Goal: Task Accomplishment & Management: Manage account settings

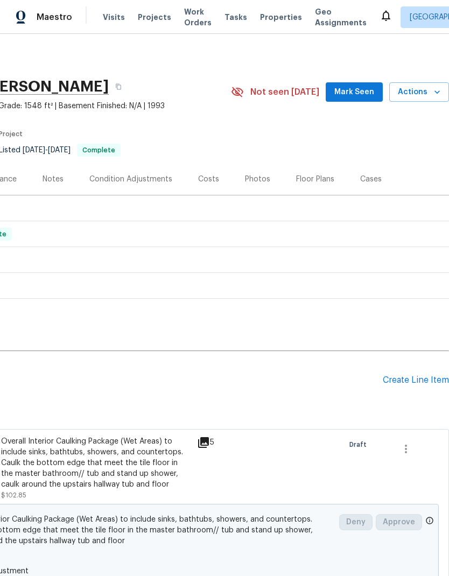
scroll to position [0, 159]
click at [421, 87] on span "Actions" at bounding box center [419, 92] width 43 height 13
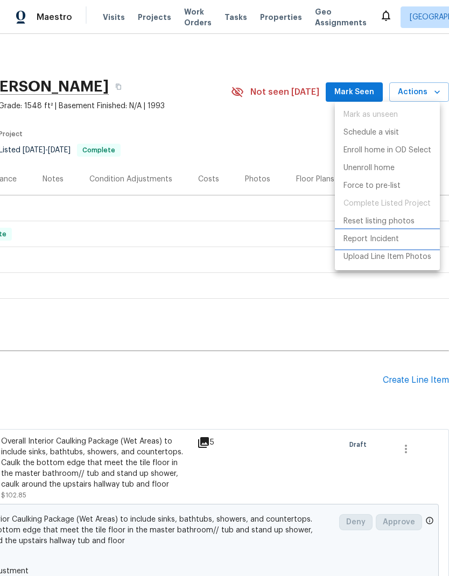
click at [395, 241] on p "Report Incident" at bounding box center [370, 239] width 55 height 11
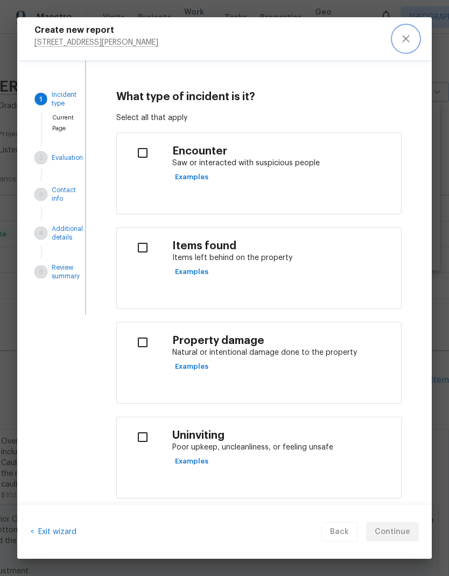
click at [407, 39] on icon "close" at bounding box center [405, 38] width 13 height 13
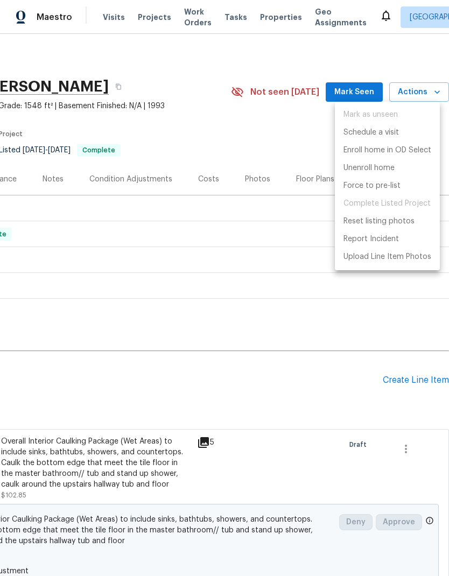
click at [314, 382] on div at bounding box center [224, 288] width 449 height 576
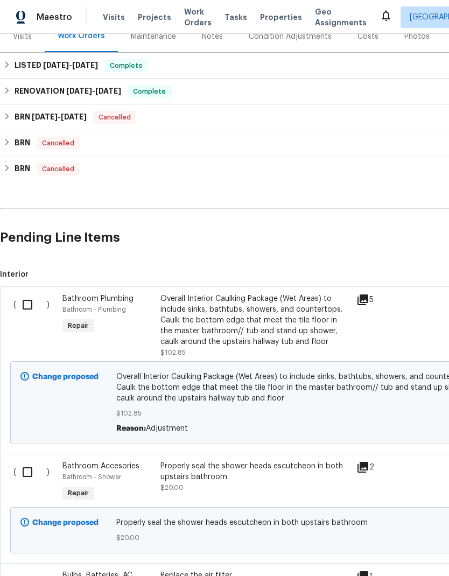
scroll to position [143, 0]
click at [38, 312] on input "checkbox" at bounding box center [31, 304] width 31 height 23
checkbox input "true"
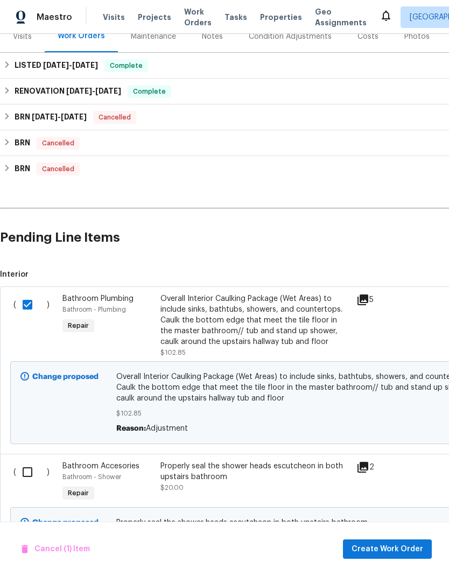
click at [30, 475] on input "checkbox" at bounding box center [31, 472] width 31 height 23
checkbox input "true"
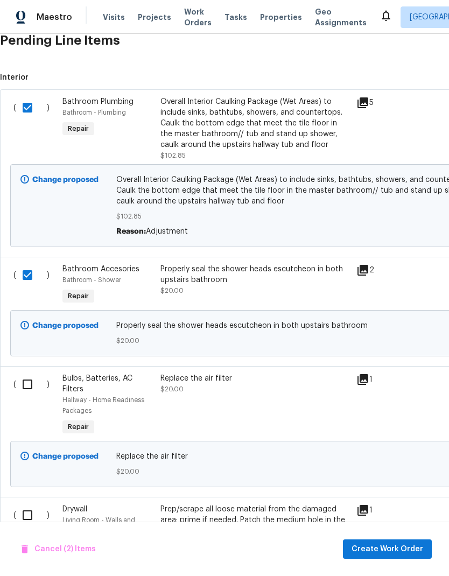
scroll to position [341, 0]
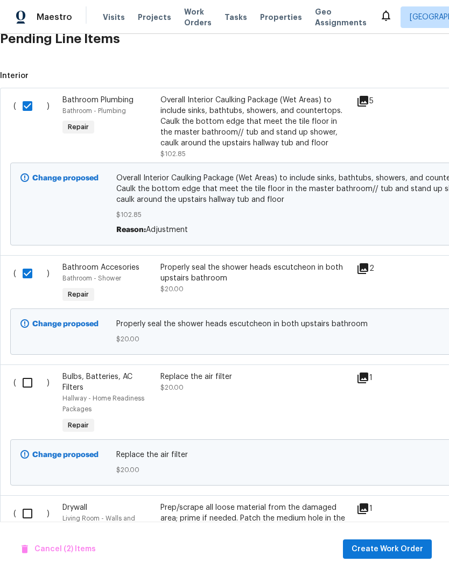
click at [29, 384] on input "checkbox" at bounding box center [31, 382] width 31 height 23
checkbox input "true"
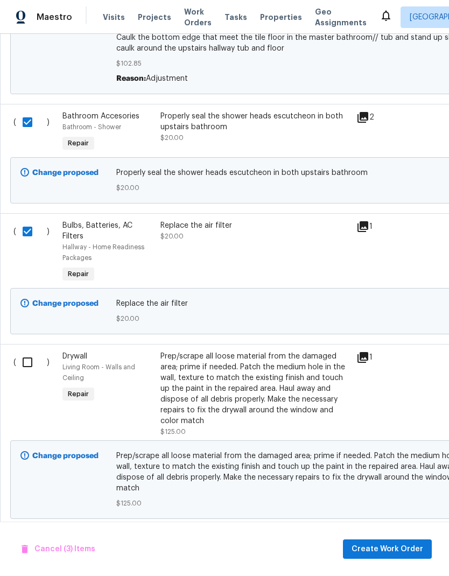
scroll to position [493, 0]
click at [25, 365] on input "checkbox" at bounding box center [31, 361] width 31 height 23
checkbox input "true"
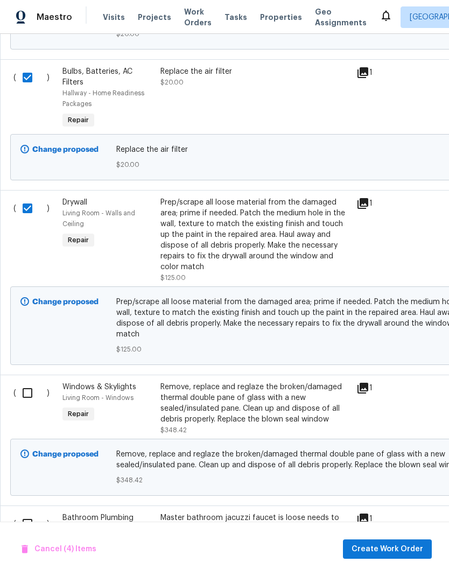
scroll to position [647, 0]
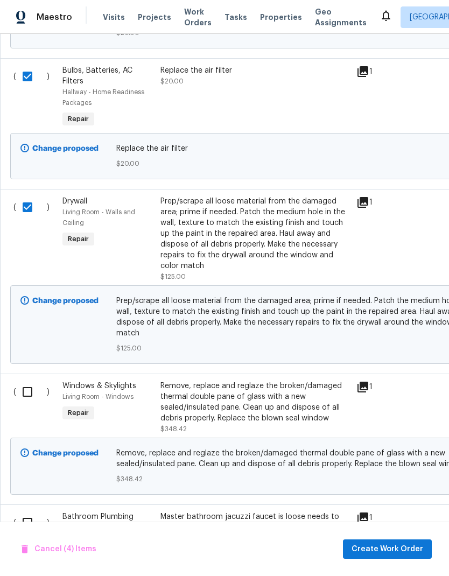
click at [30, 387] on input "checkbox" at bounding box center [31, 391] width 31 height 23
checkbox input "true"
click at [33, 511] on input "checkbox" at bounding box center [31, 522] width 31 height 23
checkbox input "true"
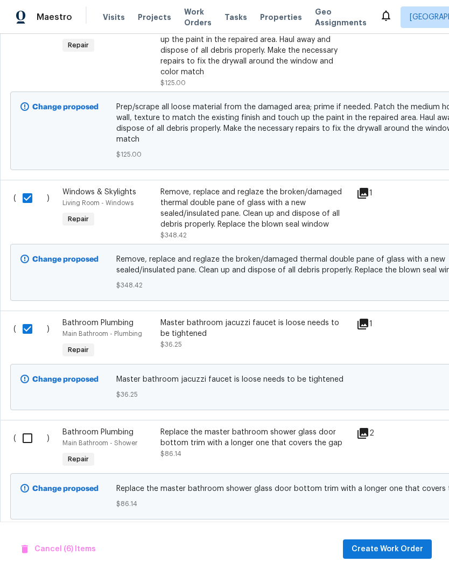
scroll to position [843, 0]
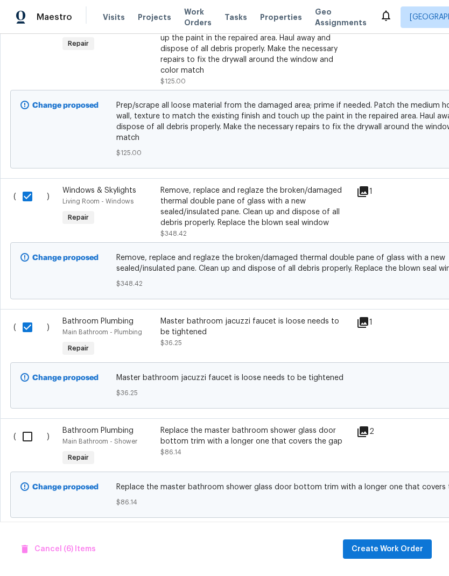
click at [31, 430] on input "checkbox" at bounding box center [31, 436] width 31 height 23
checkbox input "true"
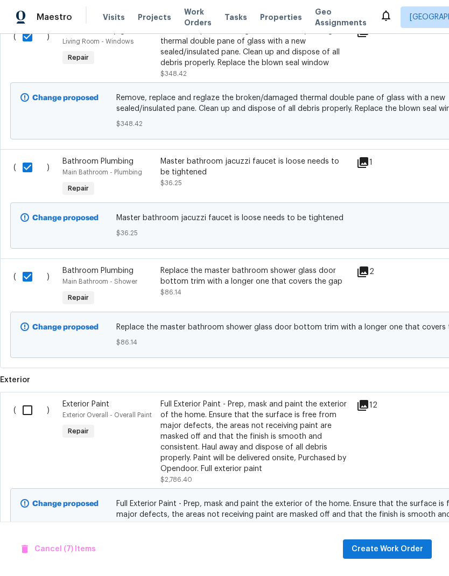
scroll to position [1005, 0]
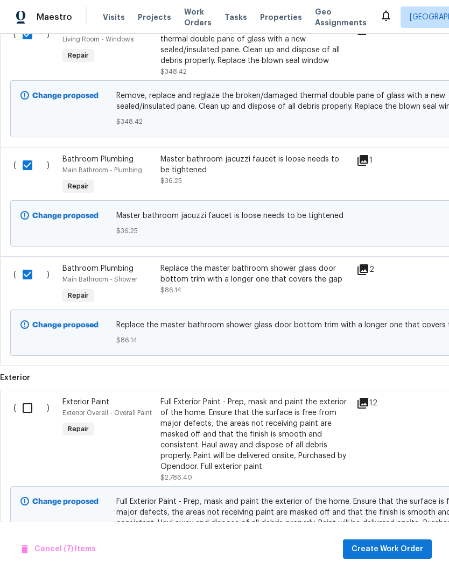
click at [32, 404] on input "checkbox" at bounding box center [31, 408] width 31 height 23
checkbox input "true"
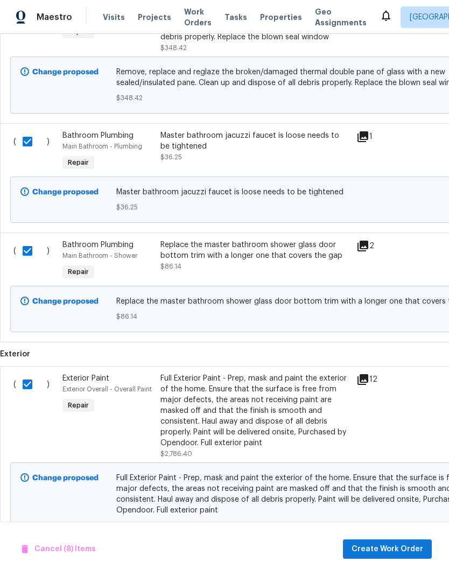
scroll to position [1028, 0]
click at [401, 545] on span "Create Work Order" at bounding box center [387, 548] width 72 height 13
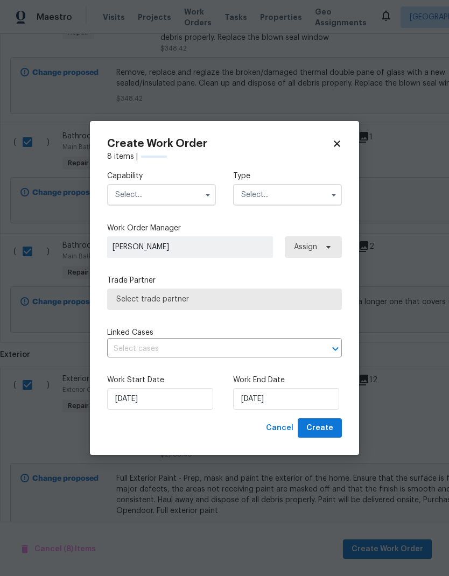
checkbox input "false"
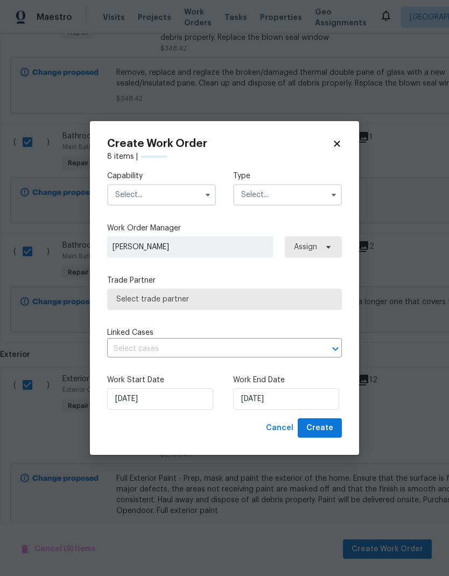
checkbox input "false"
click at [192, 194] on input "text" at bounding box center [161, 195] width 109 height 22
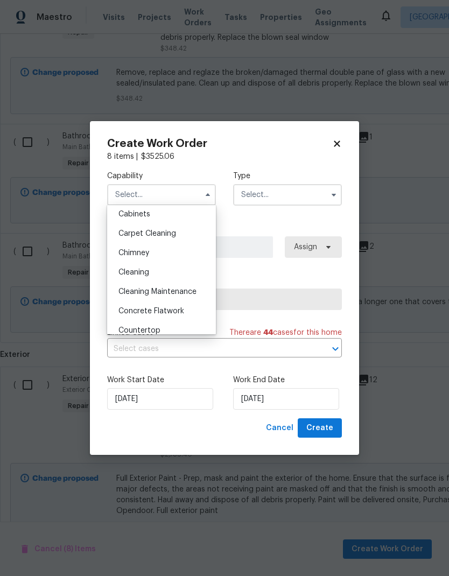
scroll to position [101, 0]
click at [336, 140] on icon at bounding box center [337, 144] width 10 height 10
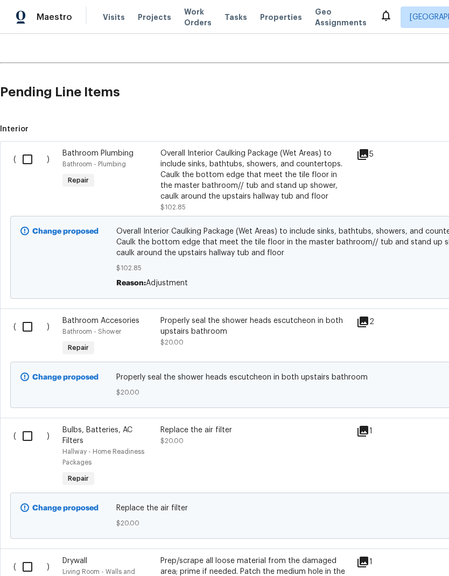
scroll to position [288, 0]
click at [30, 151] on input "checkbox" at bounding box center [31, 158] width 31 height 23
checkbox input "true"
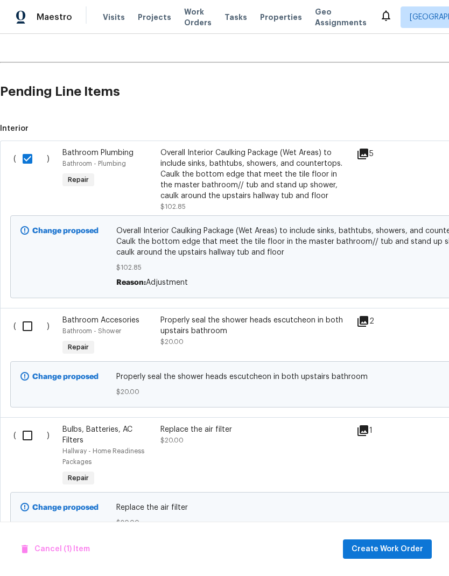
click at [19, 324] on input "checkbox" at bounding box center [31, 326] width 31 height 23
checkbox input "true"
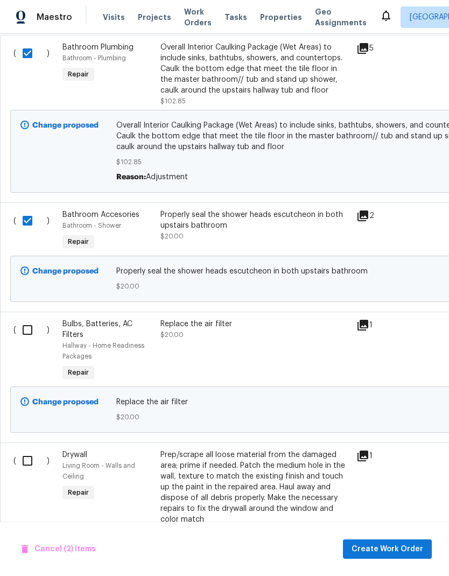
scroll to position [394, 0]
click at [27, 336] on input "checkbox" at bounding box center [31, 330] width 31 height 23
checkbox input "true"
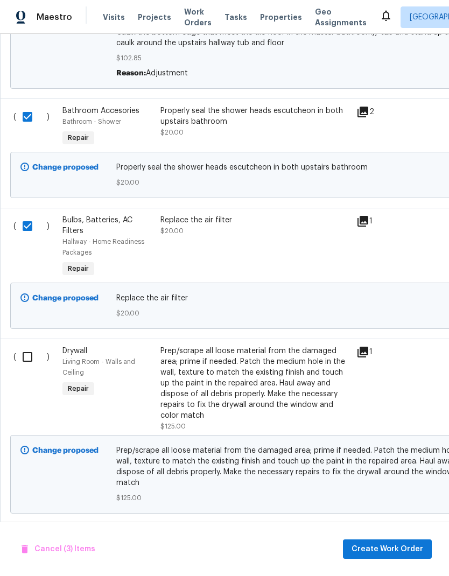
scroll to position [498, 0]
click at [25, 368] on input "checkbox" at bounding box center [31, 356] width 31 height 23
checkbox input "true"
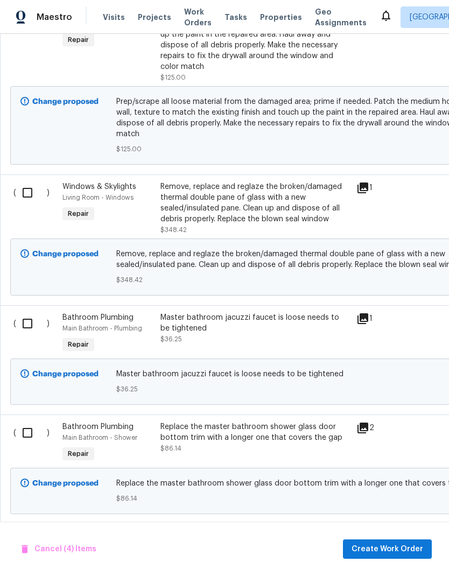
scroll to position [846, 0]
click at [28, 321] on input "checkbox" at bounding box center [31, 323] width 31 height 23
checkbox input "true"
click at [35, 425] on input "checkbox" at bounding box center [31, 432] width 31 height 23
checkbox input "true"
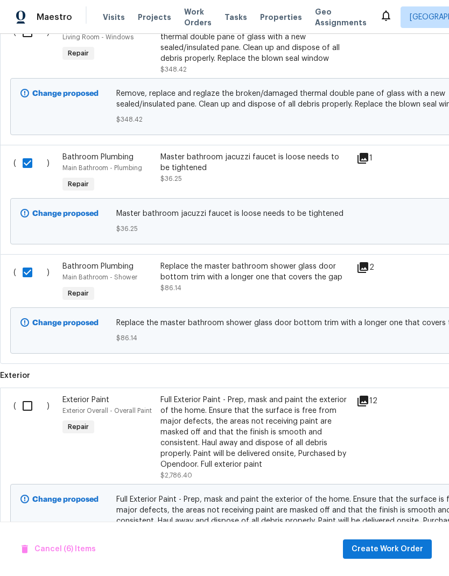
scroll to position [0, 0]
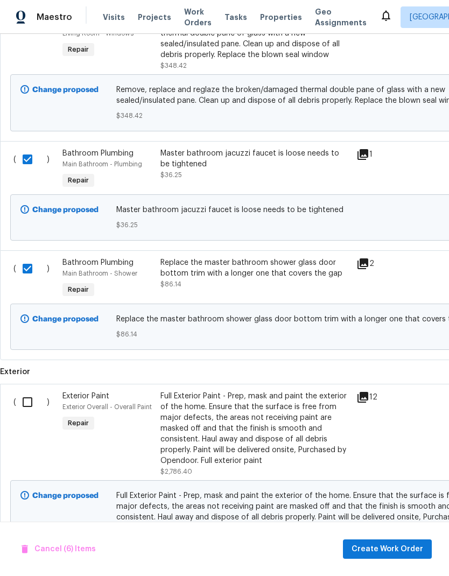
click at [31, 399] on input "checkbox" at bounding box center [31, 402] width 31 height 23
checkbox input "true"
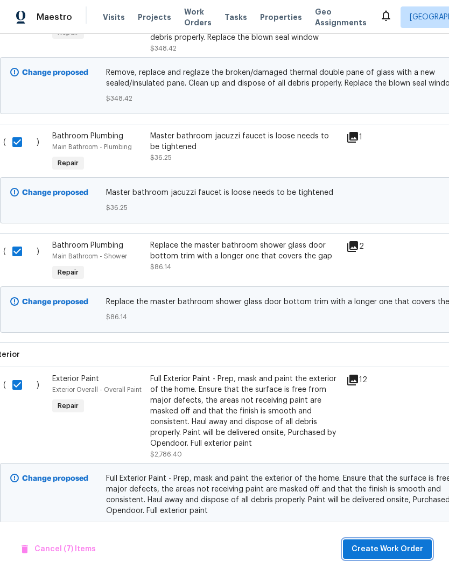
click at [394, 549] on span "Create Work Order" at bounding box center [387, 548] width 72 height 13
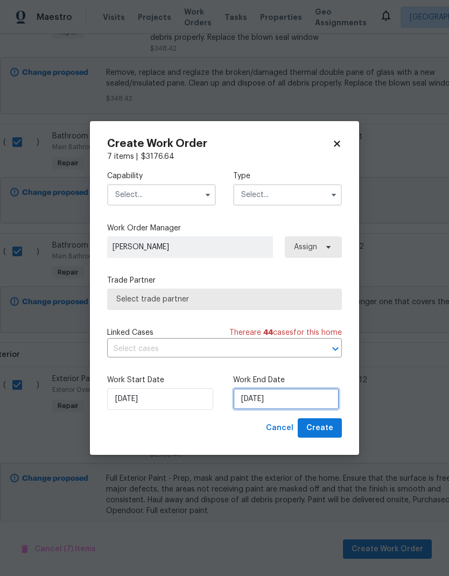
click at [266, 398] on input "[DATE]" at bounding box center [286, 399] width 106 height 22
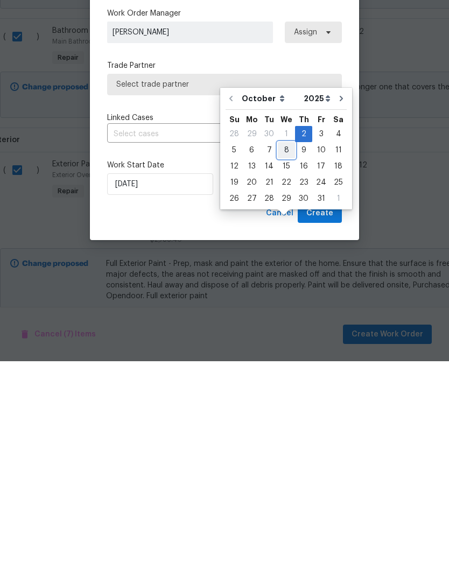
click at [289, 357] on div "8" at bounding box center [286, 364] width 17 height 15
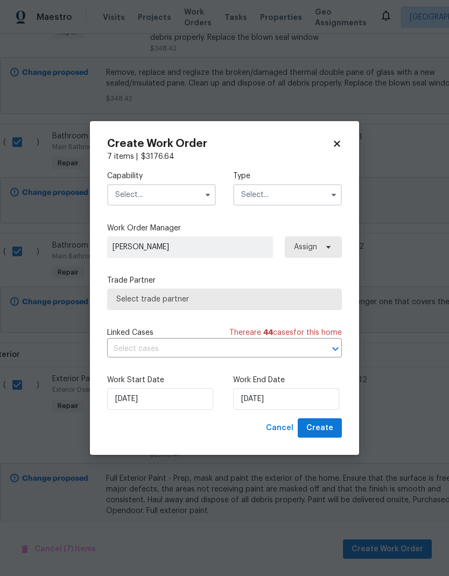
click at [208, 191] on icon "button" at bounding box center [207, 194] width 9 height 9
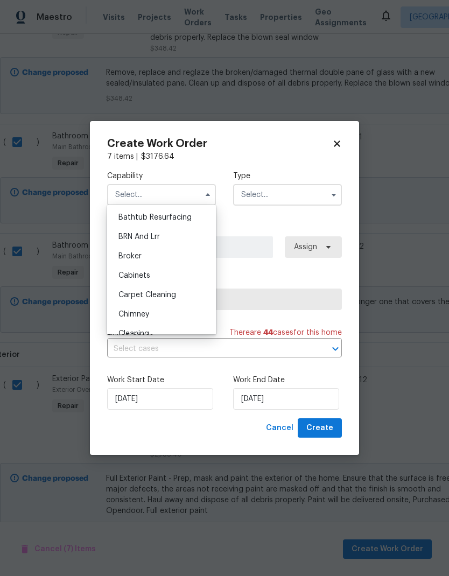
scroll to position [42, 0]
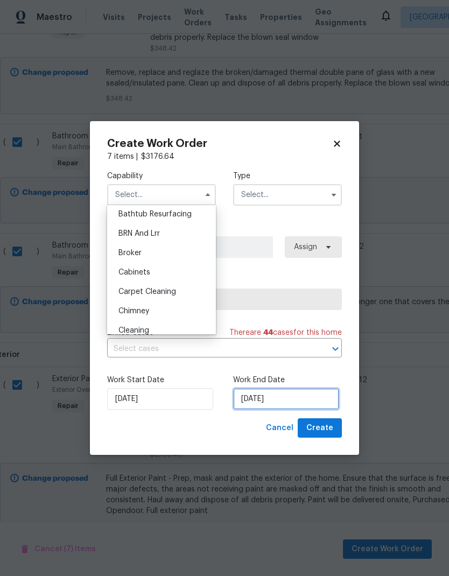
click at [278, 404] on input "[DATE]" at bounding box center [286, 399] width 106 height 22
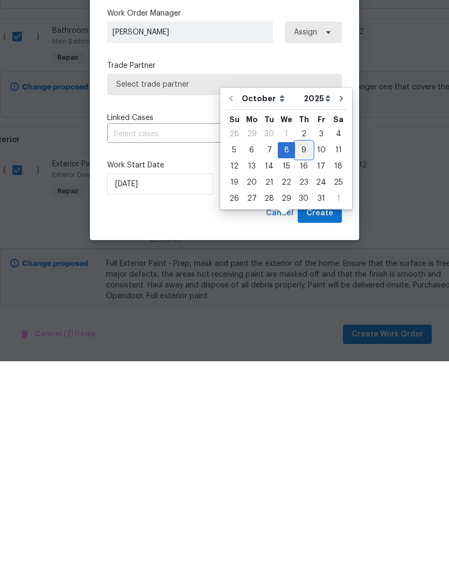
click at [303, 357] on div "9" at bounding box center [303, 364] width 17 height 15
type input "[DATE]"
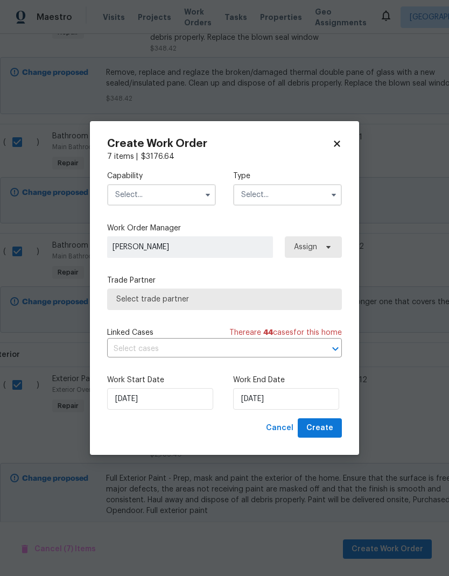
click at [179, 191] on input "text" at bounding box center [161, 195] width 109 height 22
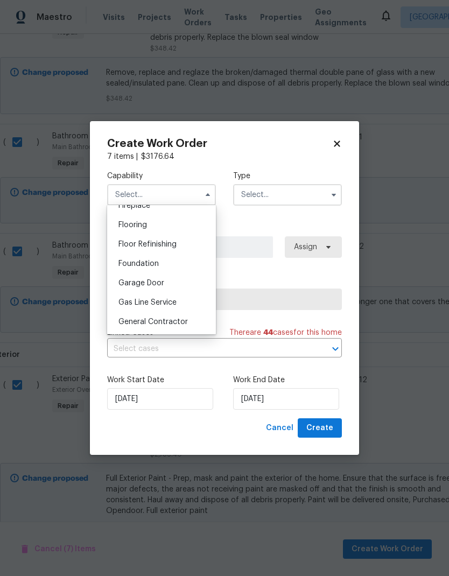
scroll to position [425, 0]
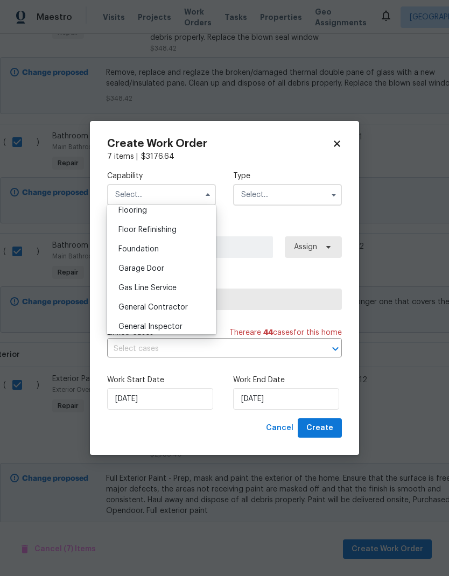
click at [183, 309] on span "General Contractor" at bounding box center [152, 307] width 69 height 8
type input "General Contractor"
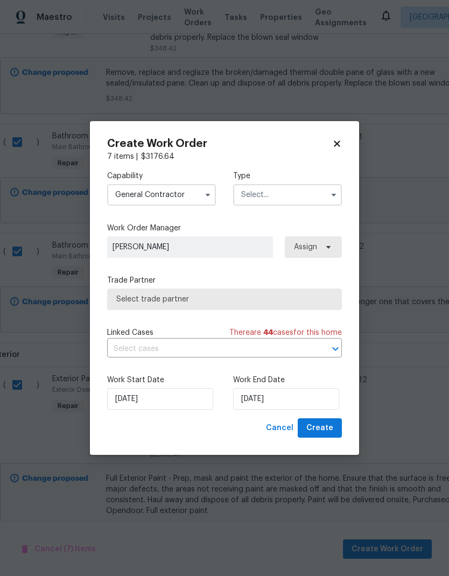
click at [294, 194] on input "text" at bounding box center [287, 195] width 109 height 22
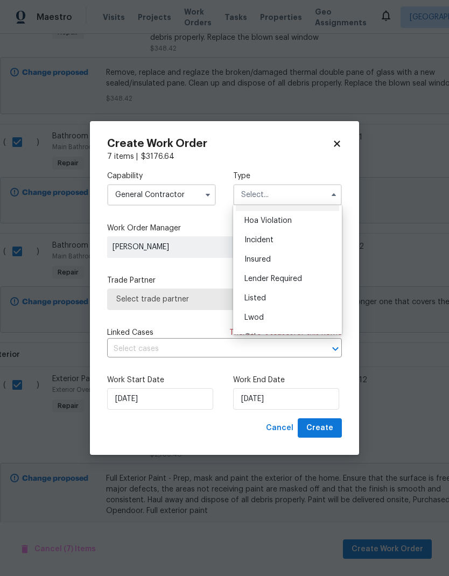
scroll to position [33, 0]
click at [277, 284] on div "Listed" at bounding box center [287, 281] width 103 height 19
type input "Listed"
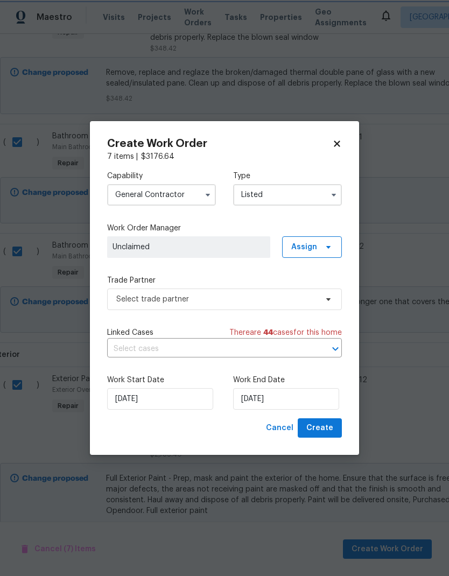
scroll to position [0, 0]
click at [253, 248] on span "Unclaimed" at bounding box center [188, 247] width 152 height 11
click at [320, 250] on span "Assign" at bounding box center [312, 247] width 60 height 22
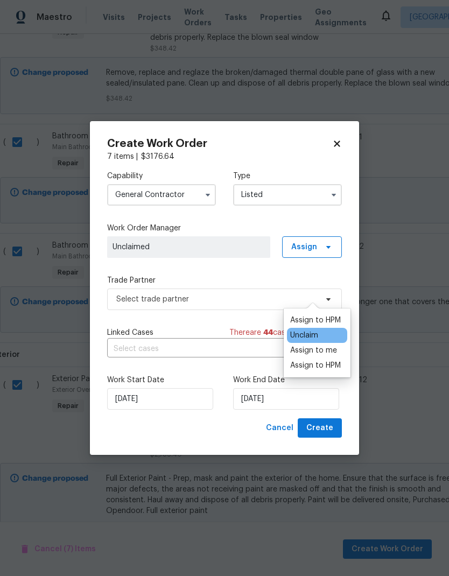
click at [336, 315] on div "Assign to HPM" at bounding box center [315, 320] width 51 height 11
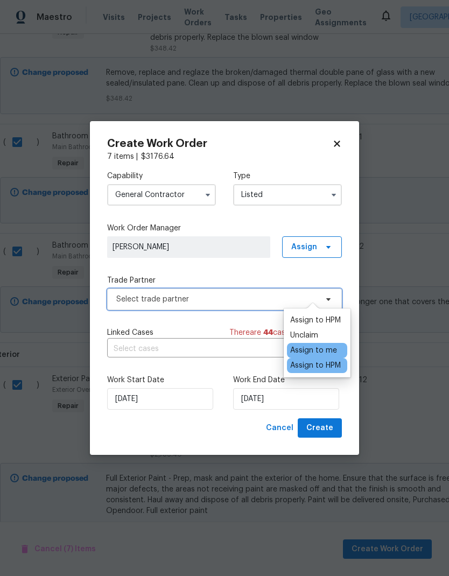
click at [259, 305] on span "Select trade partner" at bounding box center [224, 299] width 235 height 22
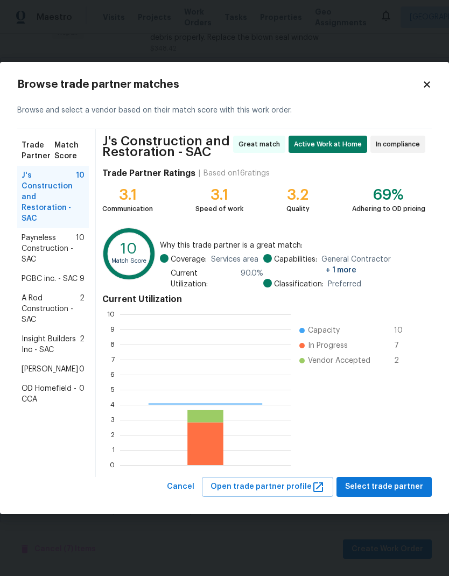
scroll to position [151, 171]
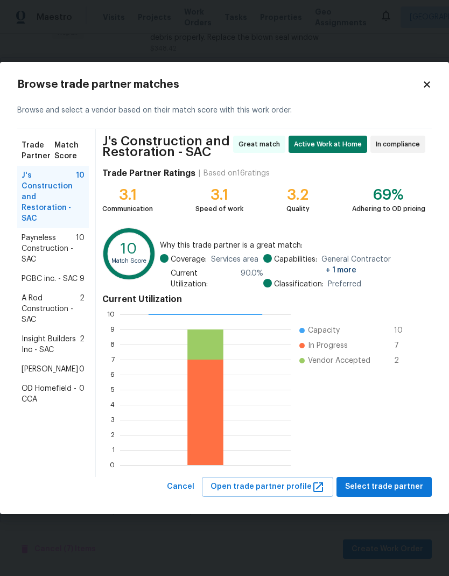
click at [58, 252] on span "Payneless Construction - SAC" at bounding box center [49, 248] width 54 height 32
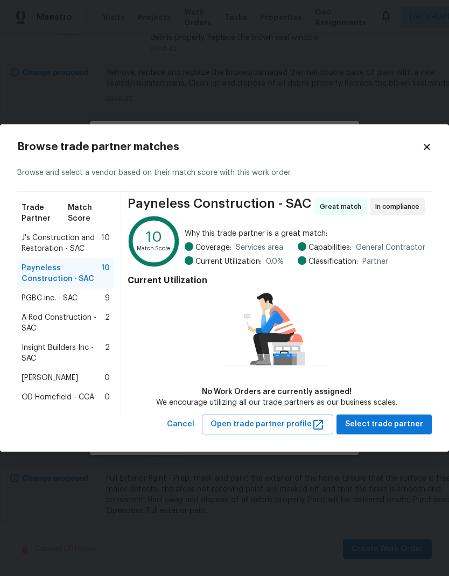
click at [62, 301] on span "PGBC inc. - SAC" at bounding box center [50, 298] width 56 height 11
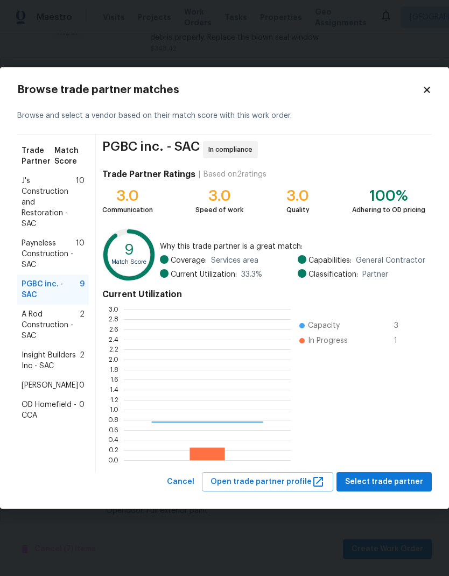
scroll to position [151, 167]
click at [61, 317] on span "A Rod Construction - SAC" at bounding box center [51, 325] width 58 height 32
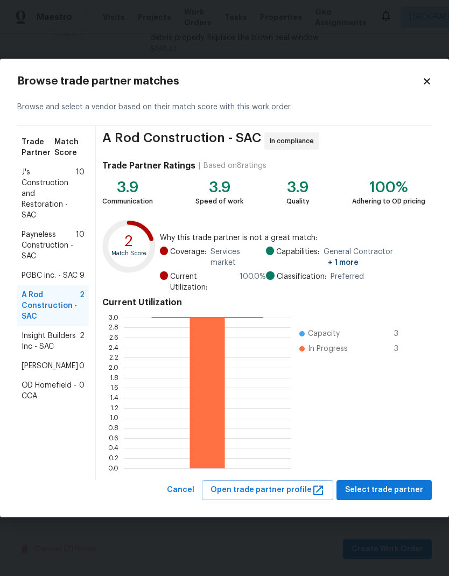
click at [61, 339] on span "Insight Builders Inc - SAC" at bounding box center [51, 341] width 58 height 22
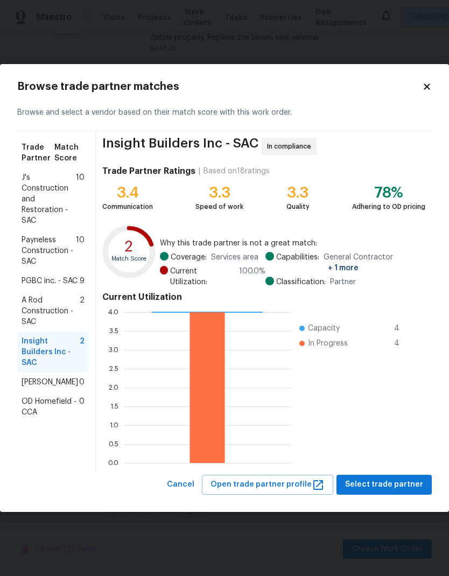
click at [52, 378] on span "[PERSON_NAME]" at bounding box center [50, 382] width 56 height 11
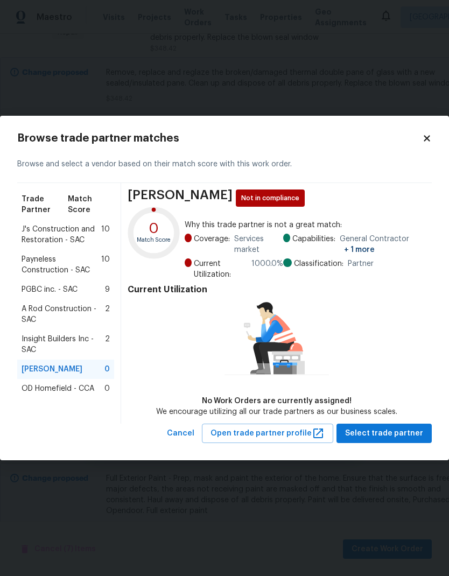
click at [62, 392] on span "OD Homefield - CCA" at bounding box center [58, 388] width 73 height 11
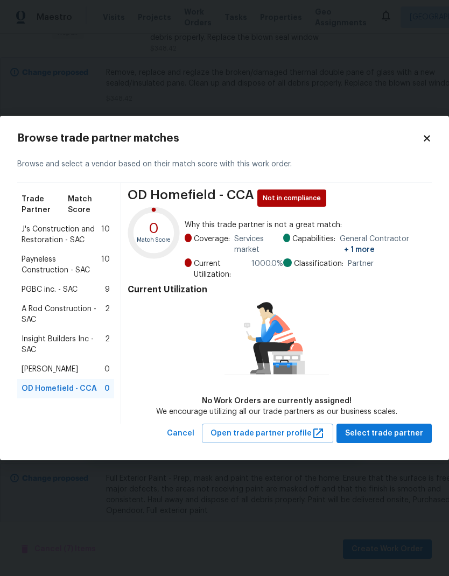
click at [76, 312] on span "A Rod Construction - SAC" at bounding box center [63, 314] width 83 height 22
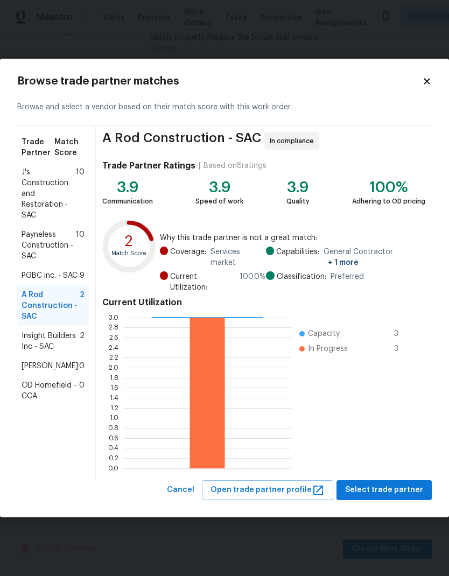
click at [68, 336] on span "Insight Builders Inc - SAC" at bounding box center [51, 341] width 58 height 22
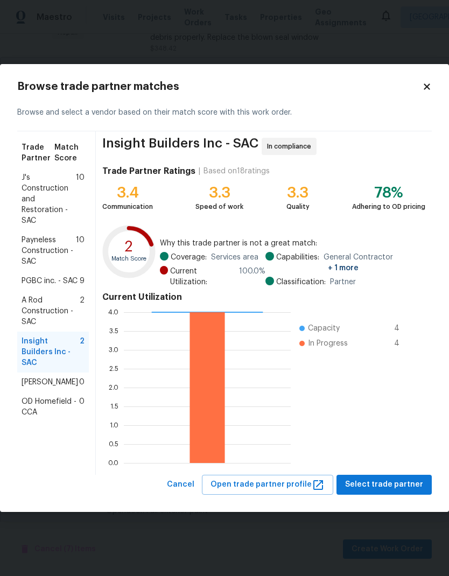
click at [50, 286] on span "PGBC inc. - SAC" at bounding box center [50, 281] width 56 height 11
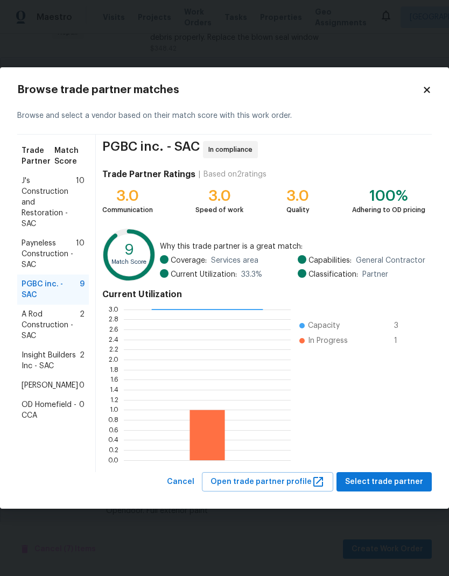
click at [58, 248] on span "Payneless Construction - SAC" at bounding box center [49, 254] width 54 height 32
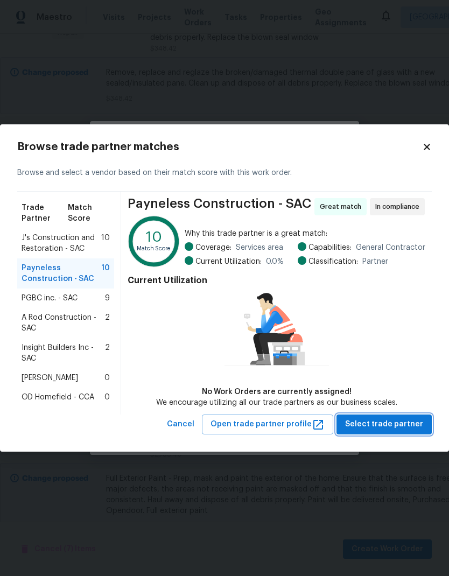
click at [404, 417] on button "Select trade partner" at bounding box center [383, 424] width 95 height 20
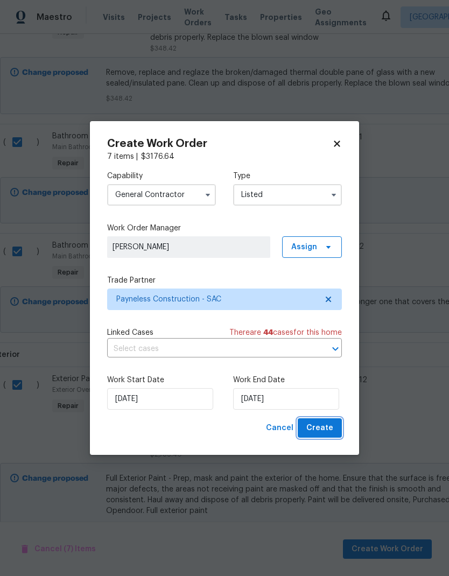
click at [335, 428] on button "Create" at bounding box center [320, 428] width 44 height 20
checkbox input "false"
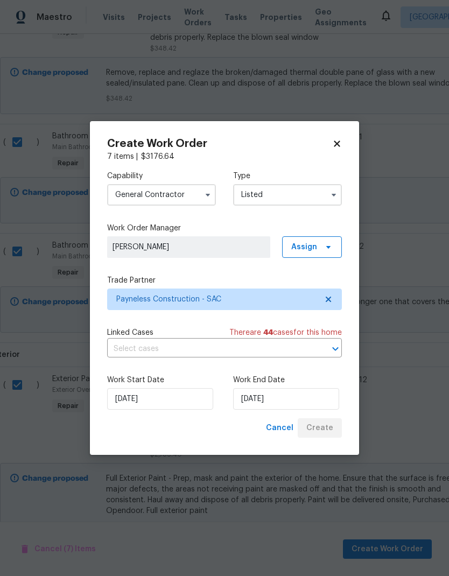
checkbox input "false"
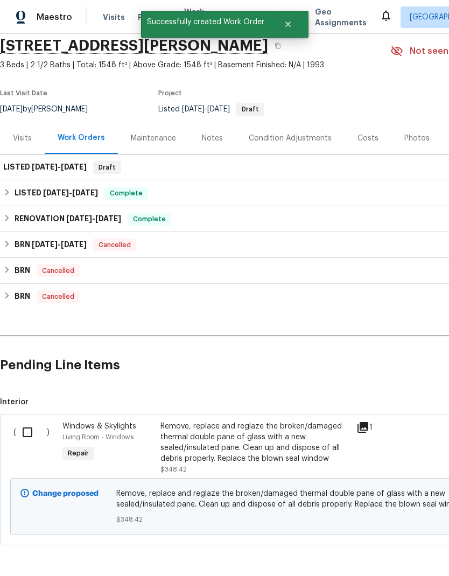
scroll to position [40, 0]
click at [28, 430] on input "checkbox" at bounding box center [31, 432] width 31 height 23
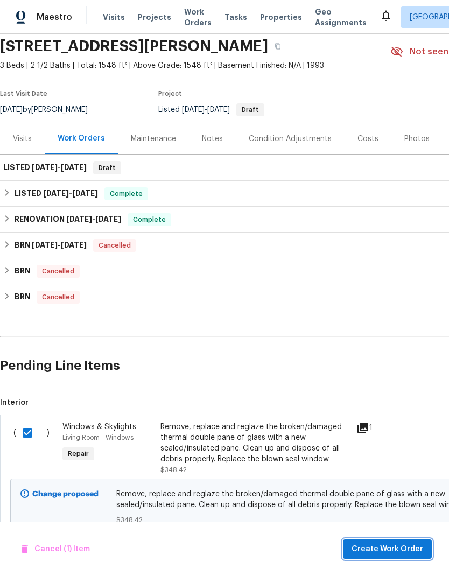
click at [405, 546] on span "Create Work Order" at bounding box center [387, 548] width 72 height 13
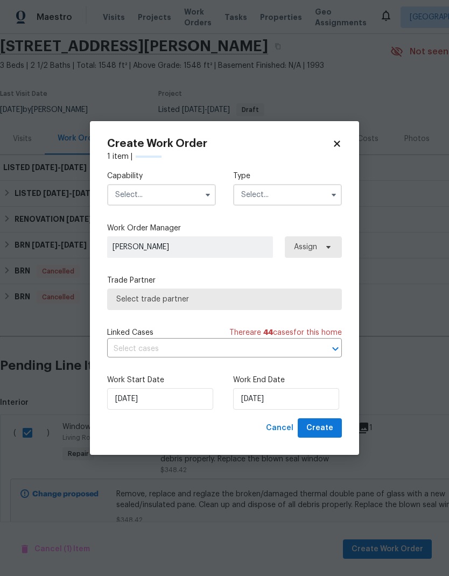
checkbox input "false"
click at [181, 193] on input "text" at bounding box center [161, 195] width 109 height 22
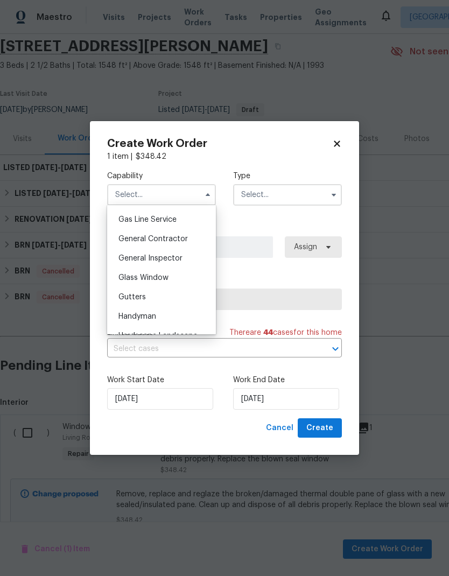
scroll to position [480, 0]
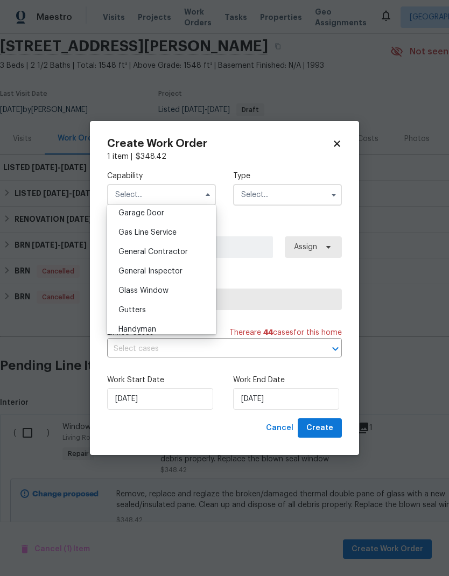
click at [165, 289] on span "Glass Window" at bounding box center [143, 291] width 50 height 8
type input "Glass Window"
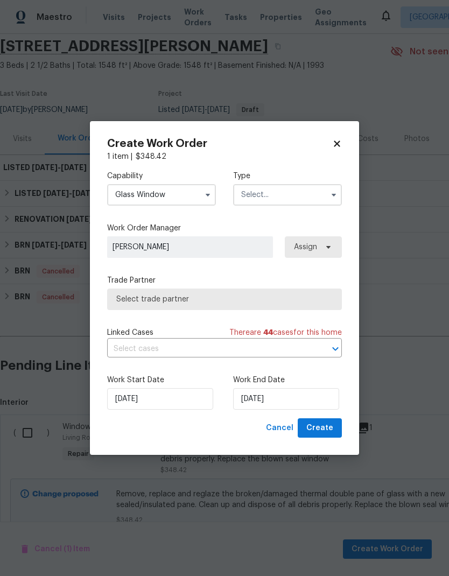
click at [304, 197] on input "text" at bounding box center [287, 195] width 109 height 22
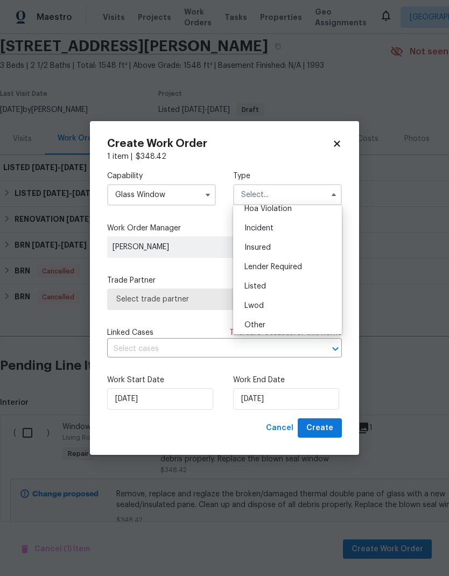
scroll to position [29, 0]
click at [287, 287] on div "Listed" at bounding box center [287, 285] width 103 height 19
type input "Listed"
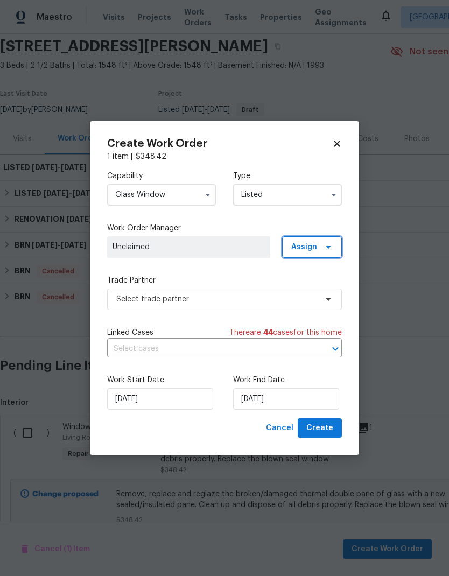
click at [313, 246] on span "Assign" at bounding box center [304, 247] width 26 height 11
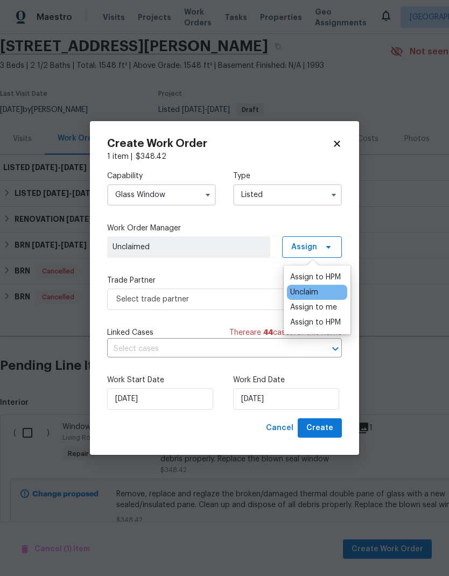
click at [330, 278] on div "Assign to HPM" at bounding box center [315, 277] width 51 height 11
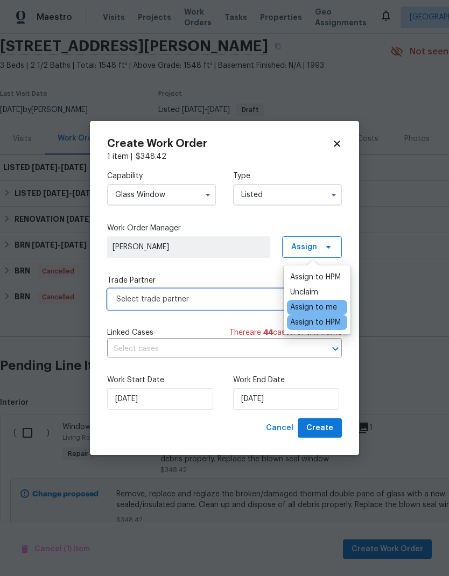
click at [258, 301] on span "Select trade partner" at bounding box center [216, 299] width 201 height 11
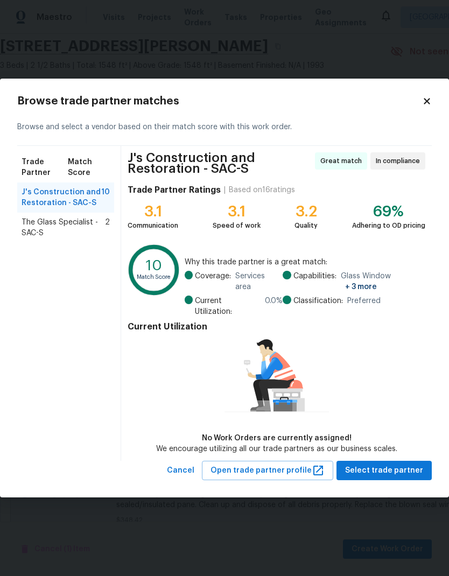
click at [86, 225] on span "The Glass Specialist - SAC-S" at bounding box center [63, 228] width 83 height 22
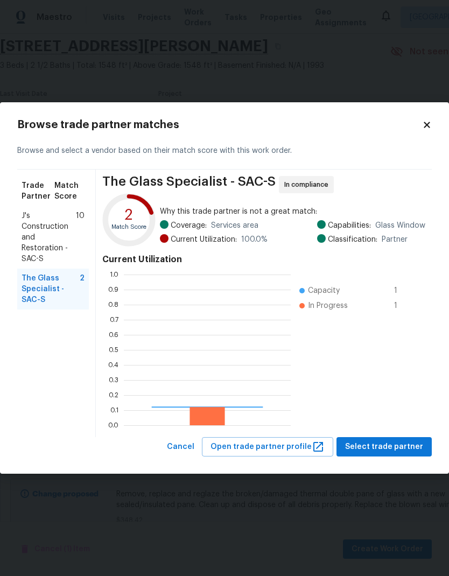
scroll to position [151, 167]
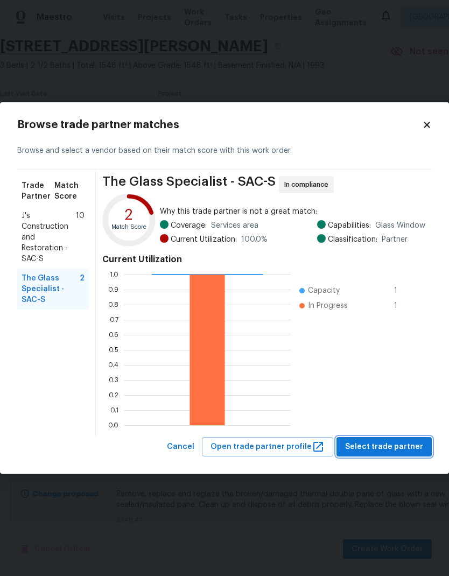
click at [410, 447] on span "Select trade partner" at bounding box center [384, 446] width 78 height 13
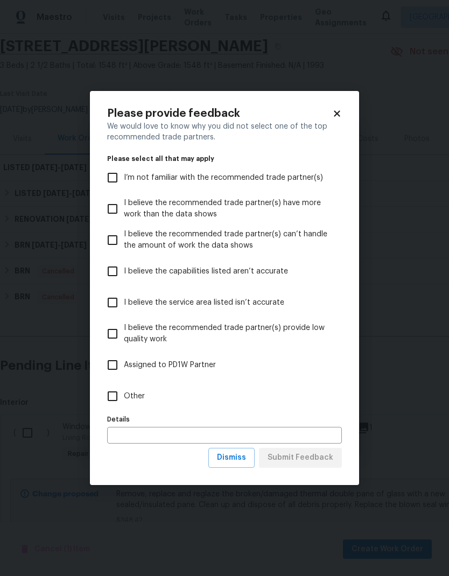
click at [108, 405] on input "Other" at bounding box center [112, 396] width 23 height 23
checkbox input "true"
click at [324, 453] on span "Submit Feedback" at bounding box center [300, 457] width 66 height 13
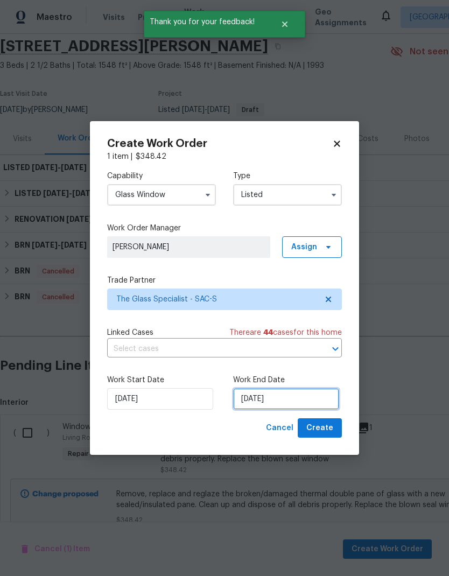
click at [297, 402] on input "[DATE]" at bounding box center [286, 399] width 106 height 22
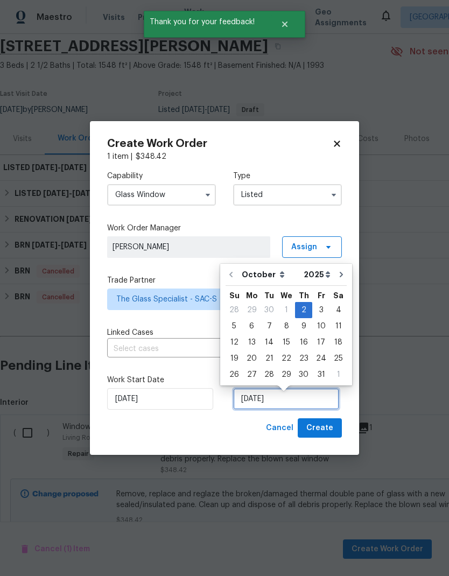
scroll to position [4, 0]
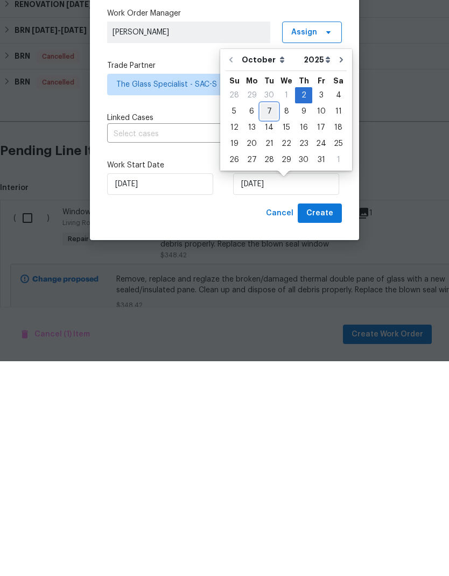
click at [269, 319] on div "7" at bounding box center [268, 326] width 17 height 15
type input "[DATE]"
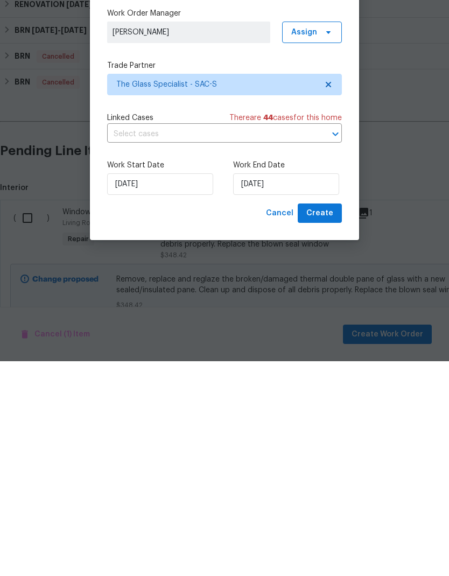
scroll to position [43, 0]
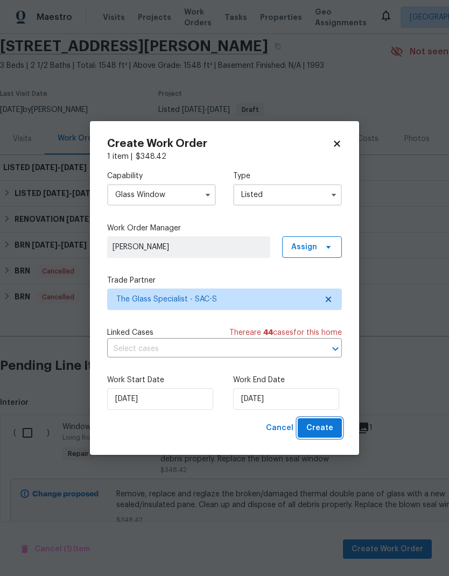
click at [330, 426] on span "Create" at bounding box center [319, 427] width 27 height 13
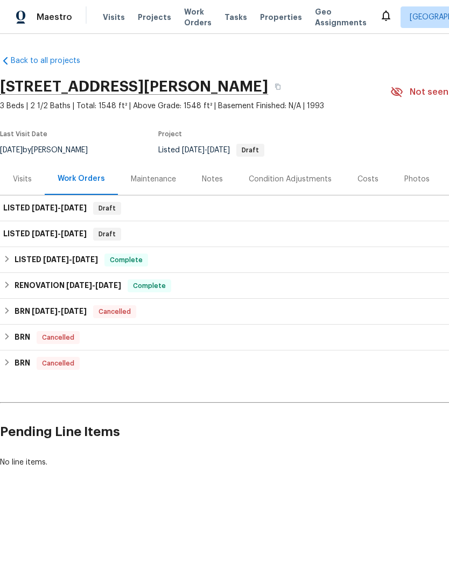
scroll to position [0, 0]
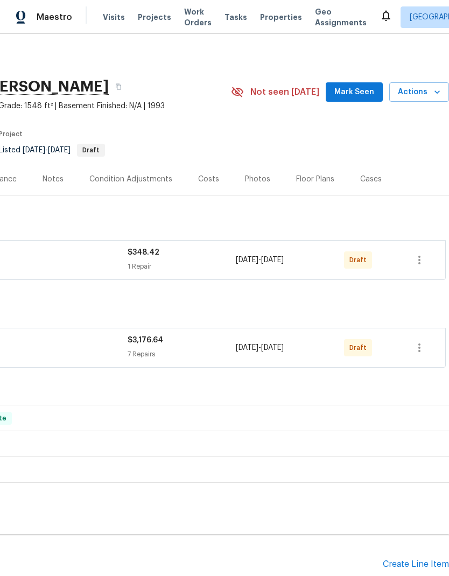
scroll to position [0, 159]
click at [419, 350] on icon "button" at bounding box center [419, 347] width 2 height 9
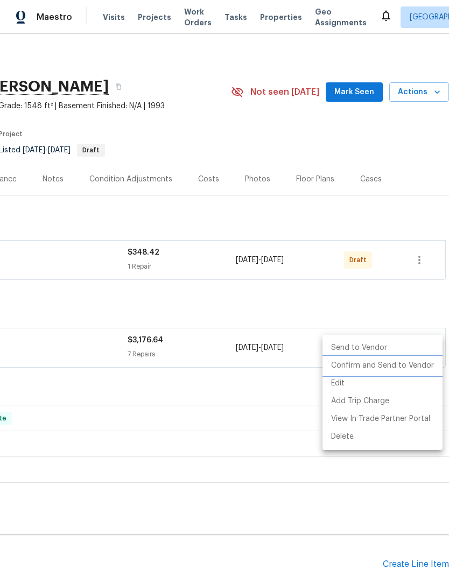
click at [417, 369] on li "Confirm and Send to Vendor" at bounding box center [382, 366] width 120 height 18
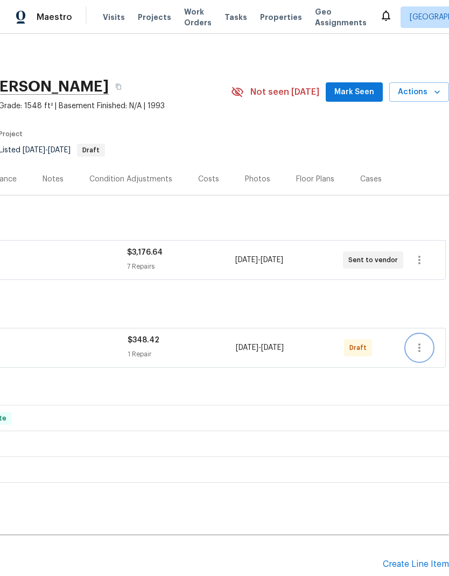
click at [427, 356] on button "button" at bounding box center [419, 348] width 26 height 26
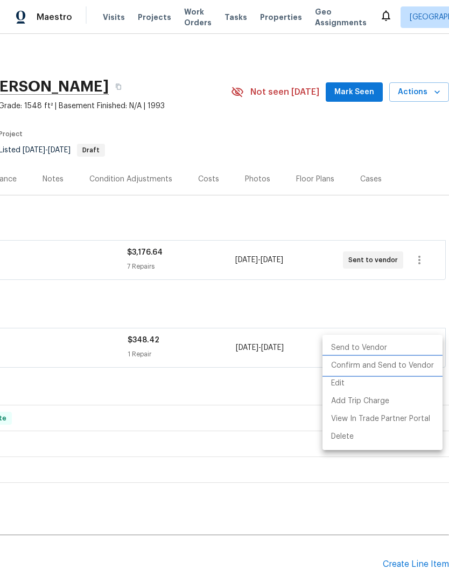
click at [416, 366] on li "Confirm and Send to Vendor" at bounding box center [382, 366] width 120 height 18
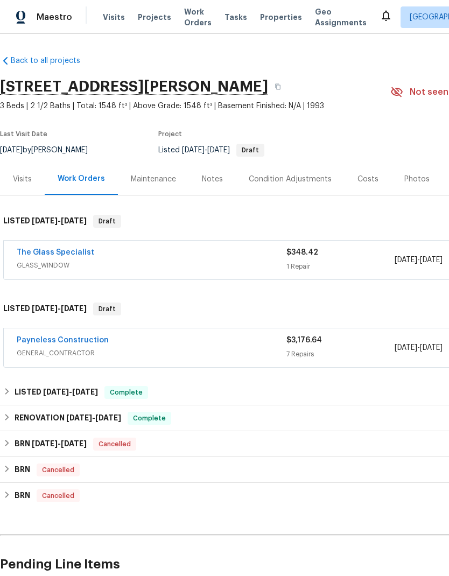
scroll to position [0, 0]
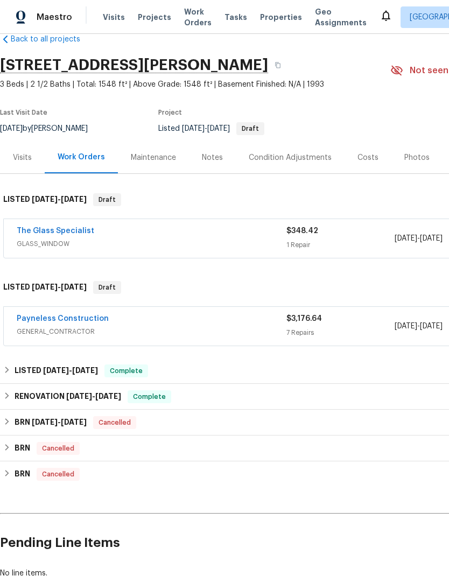
scroll to position [22, 0]
click at [281, 66] on icon "button" at bounding box center [277, 64] width 6 height 6
click at [281, 64] on icon "button" at bounding box center [277, 64] width 6 height 6
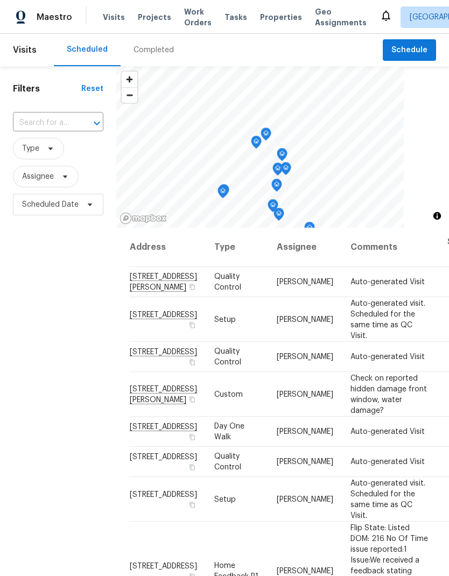
click at [268, 18] on span "Properties" at bounding box center [281, 17] width 42 height 11
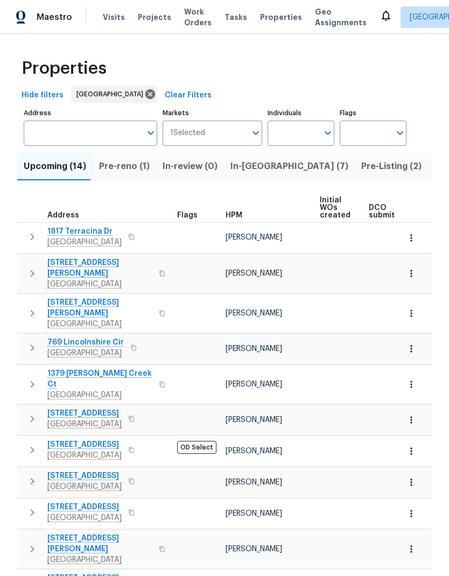
click at [299, 135] on input "Individuals" at bounding box center [292, 133] width 51 height 25
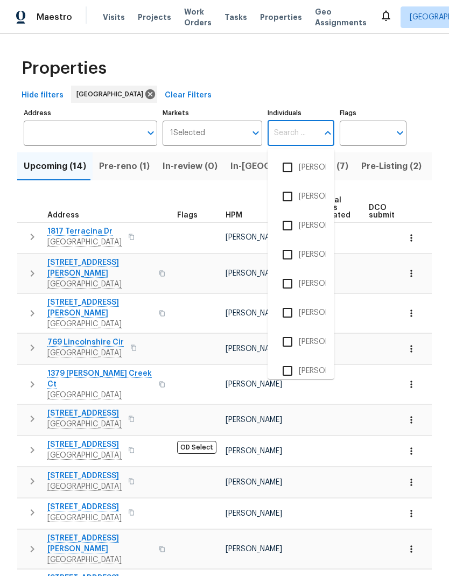
click at [246, 168] on span "In-reno (7)" at bounding box center [289, 166] width 118 height 15
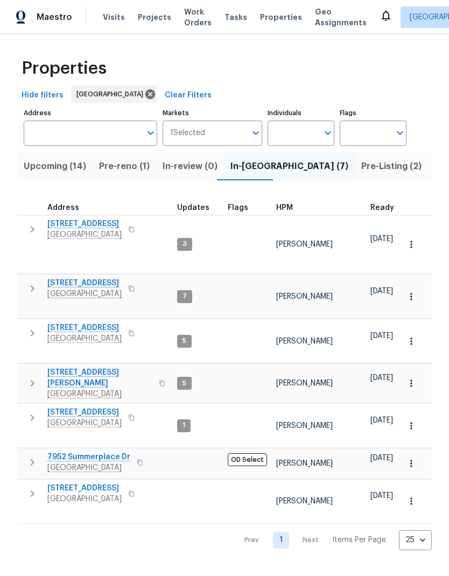
scroll to position [9, 0]
click at [111, 172] on span "Pre-reno (1)" at bounding box center [124, 166] width 51 height 15
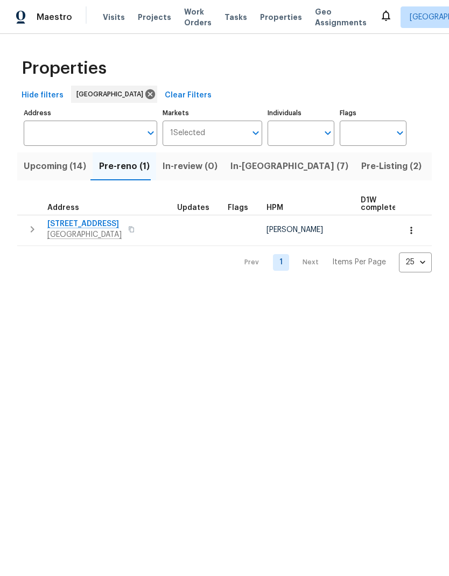
click at [301, 127] on input "Individuals" at bounding box center [292, 133] width 51 height 25
type input "Marcos reyes"
click at [312, 168] on li "[PERSON_NAME]" at bounding box center [301, 167] width 50 height 23
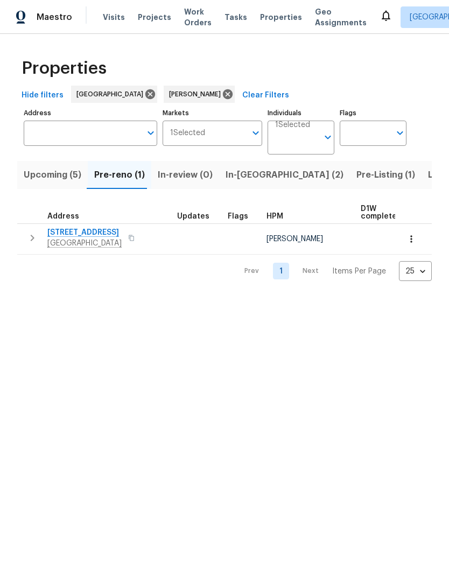
click at [428, 177] on span "Listed (7)" at bounding box center [448, 174] width 40 height 15
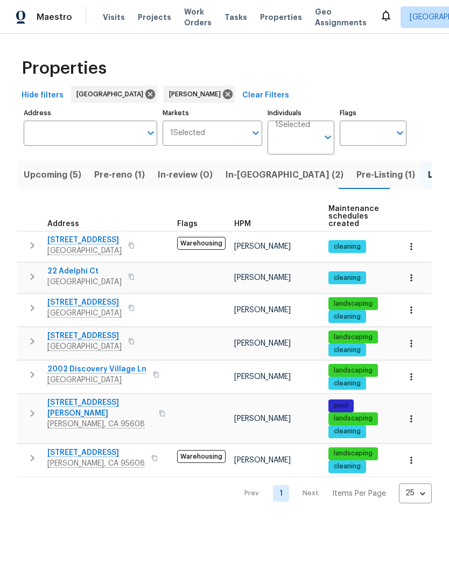
click at [115, 398] on span "2747 Compton Parc Ln" at bounding box center [99, 408] width 105 height 22
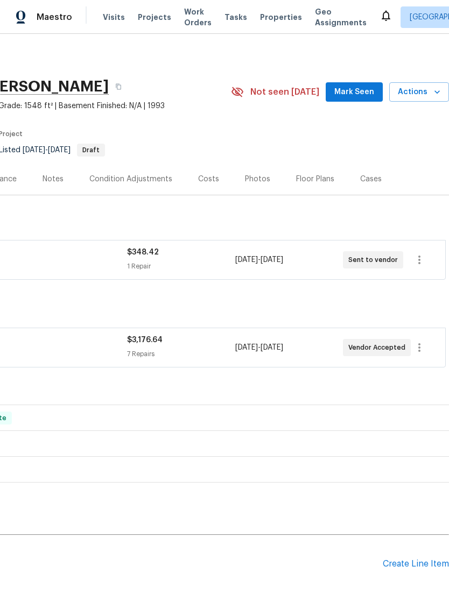
scroll to position [0, 159]
click at [211, 178] on div "Costs" at bounding box center [208, 179] width 21 height 11
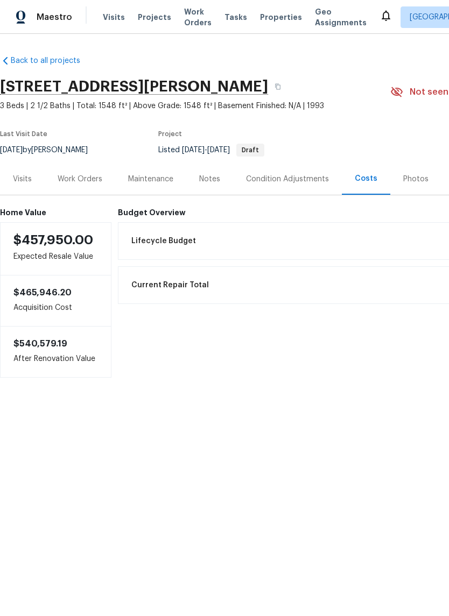
click at [30, 183] on div "Visits" at bounding box center [22, 179] width 19 height 11
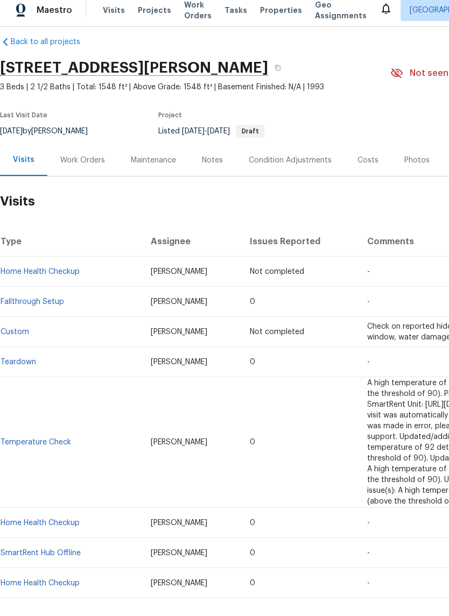
scroll to position [12, 0]
click at [287, 71] on button "button" at bounding box center [277, 74] width 19 height 19
click at [281, 72] on icon "button" at bounding box center [277, 75] width 6 height 6
